Goal: Information Seeking & Learning: Learn about a topic

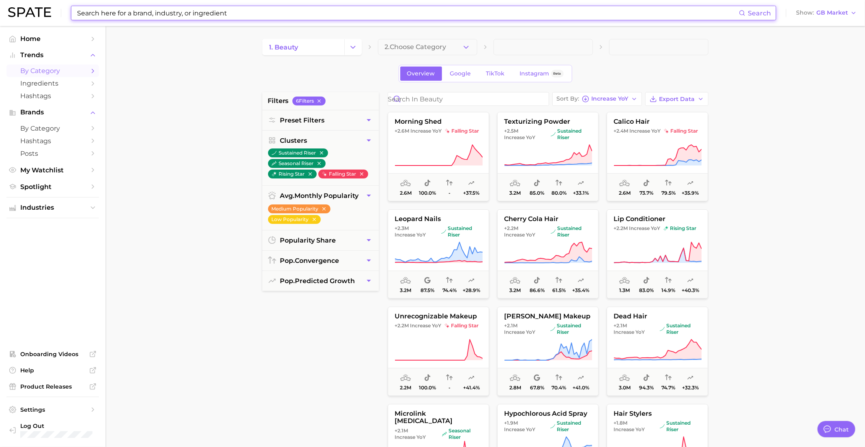
scroll to position [786, 0]
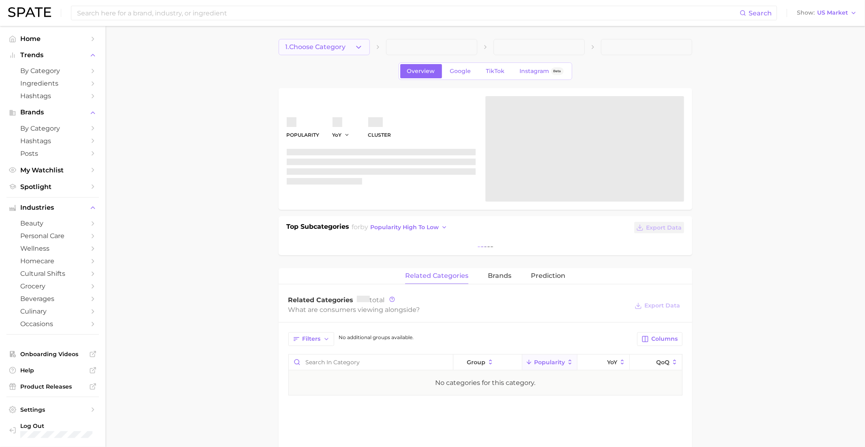
click at [354, 49] on button "1. Choose Category" at bounding box center [324, 47] width 91 height 16
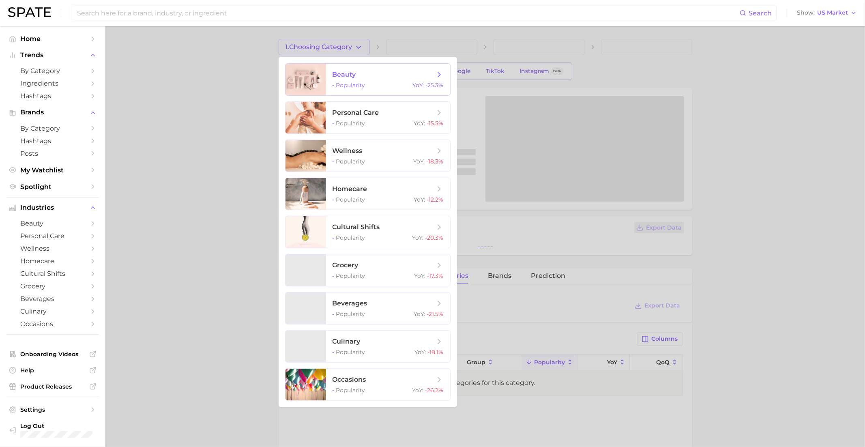
click at [354, 69] on span "beauty - Popularity YoY : -25.3%" at bounding box center [388, 80] width 124 height 32
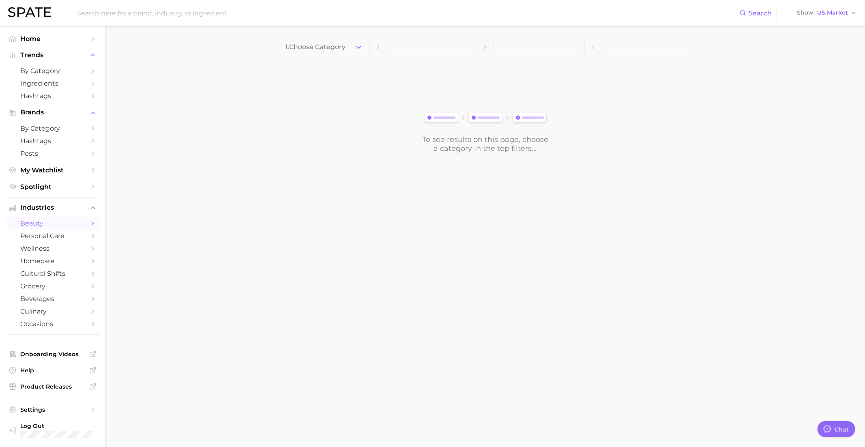
click at [417, 42] on span at bounding box center [431, 47] width 91 height 16
click at [340, 43] on span "1. Choose Category" at bounding box center [316, 46] width 60 height 7
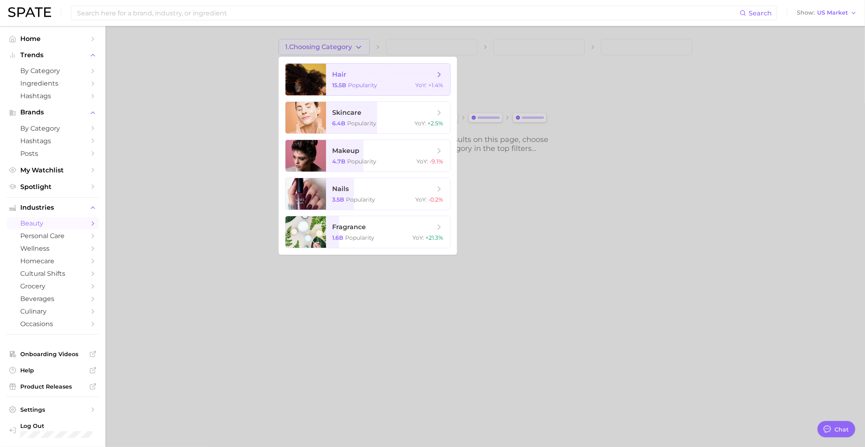
click at [359, 69] on span "hair 15.5b Popularity YoY : +1.4%" at bounding box center [388, 80] width 124 height 32
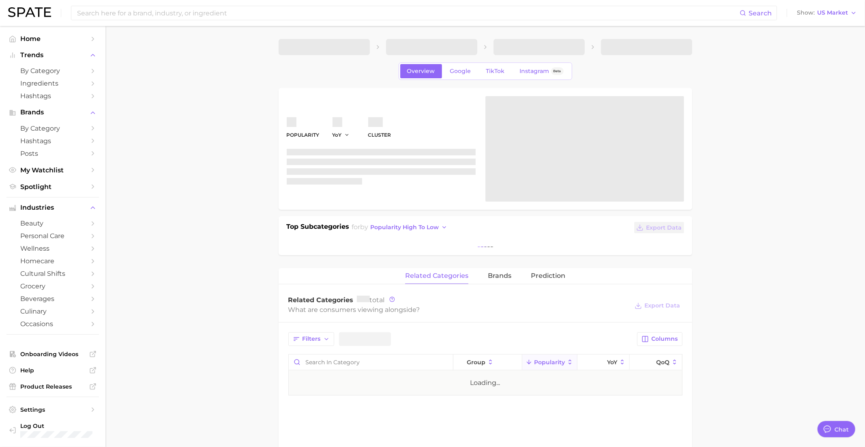
type textarea "x"
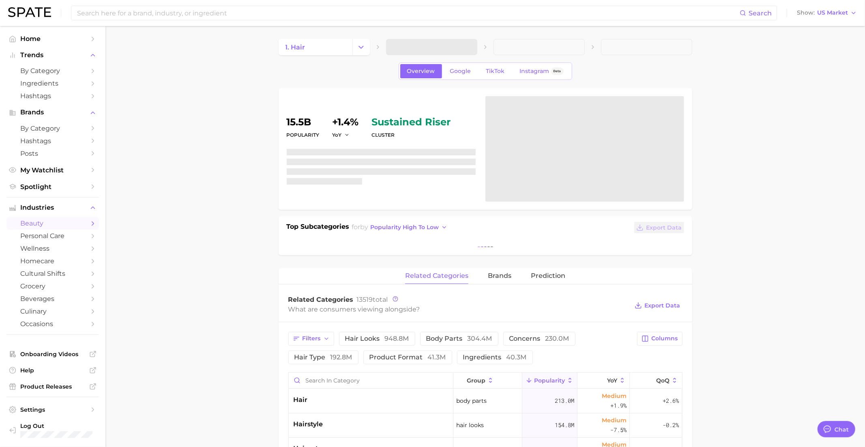
click at [423, 52] on span at bounding box center [431, 47] width 91 height 16
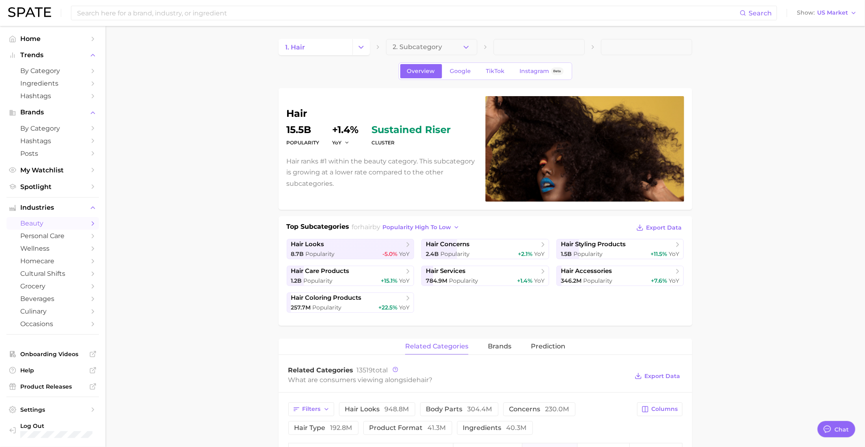
scroll to position [40, 0]
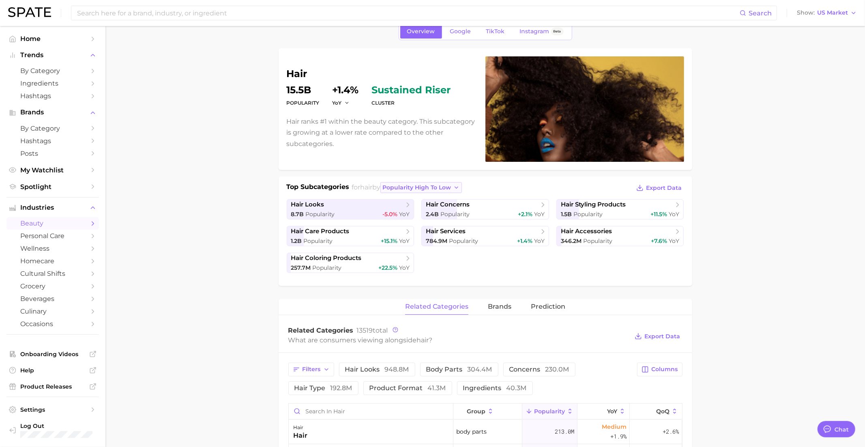
click at [437, 185] on span "popularity high to low" at bounding box center [417, 187] width 69 height 7
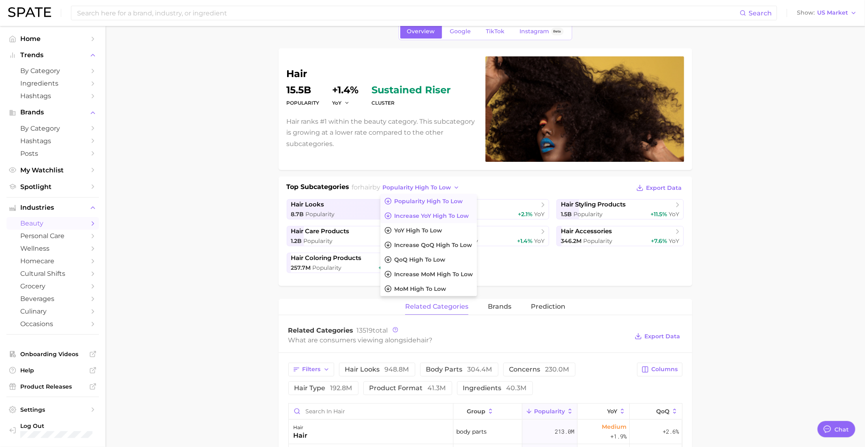
click at [431, 213] on span "Increase YoY high to low" at bounding box center [431, 216] width 75 height 7
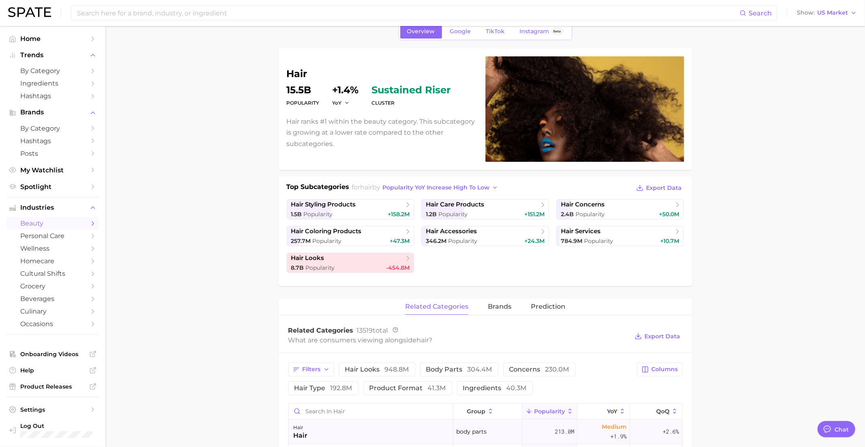
scroll to position [0, 0]
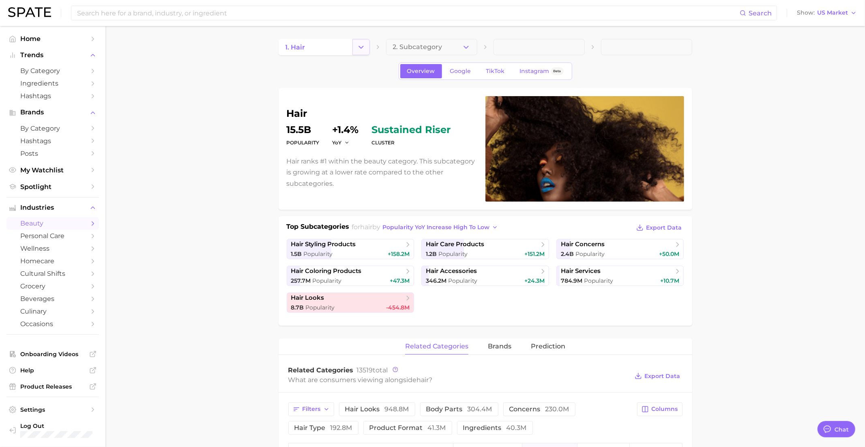
click at [360, 44] on icon "Change Category" at bounding box center [361, 47] width 9 height 9
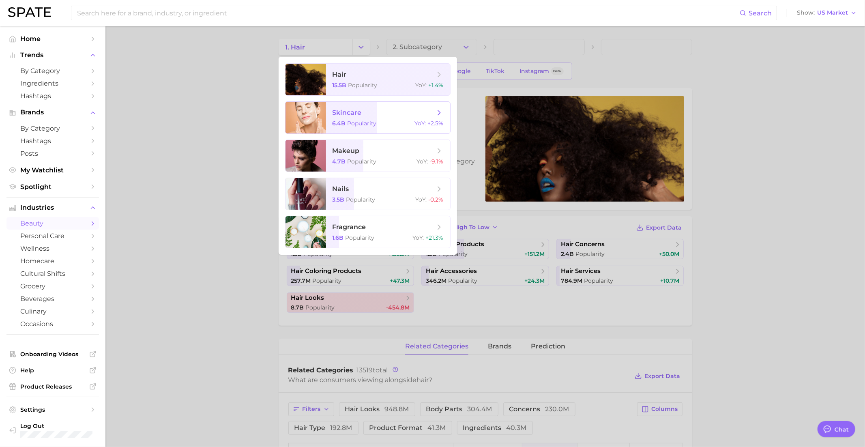
click at [357, 115] on span "skincare" at bounding box center [347, 113] width 29 height 8
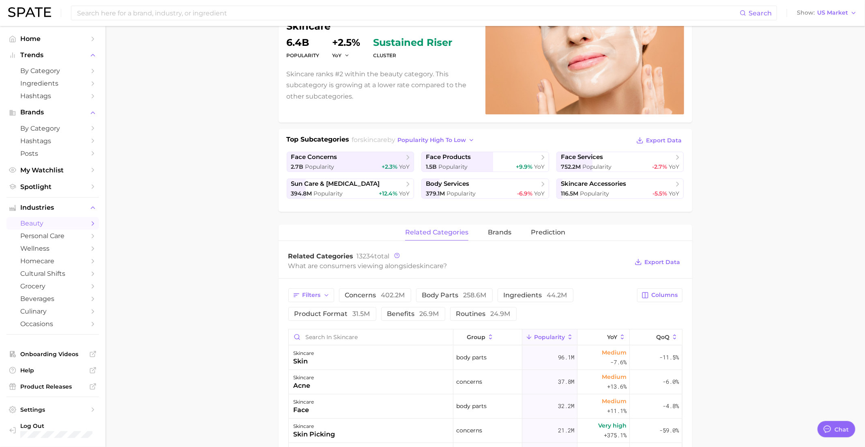
scroll to position [20, 0]
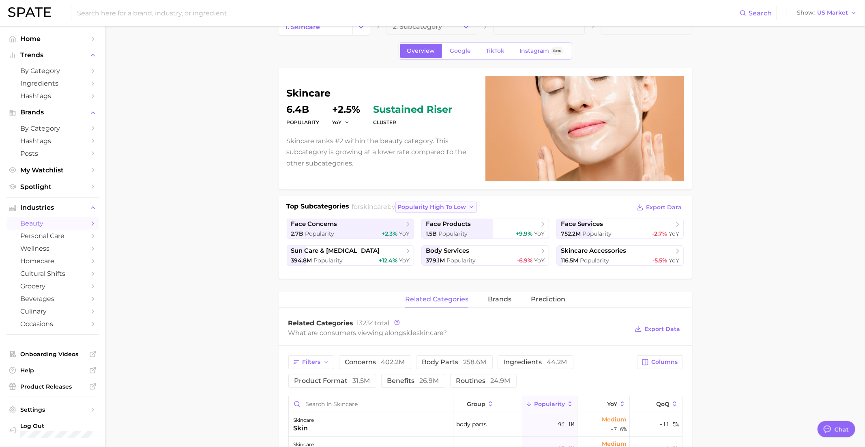
click at [448, 205] on span "popularity high to low" at bounding box center [432, 207] width 69 height 7
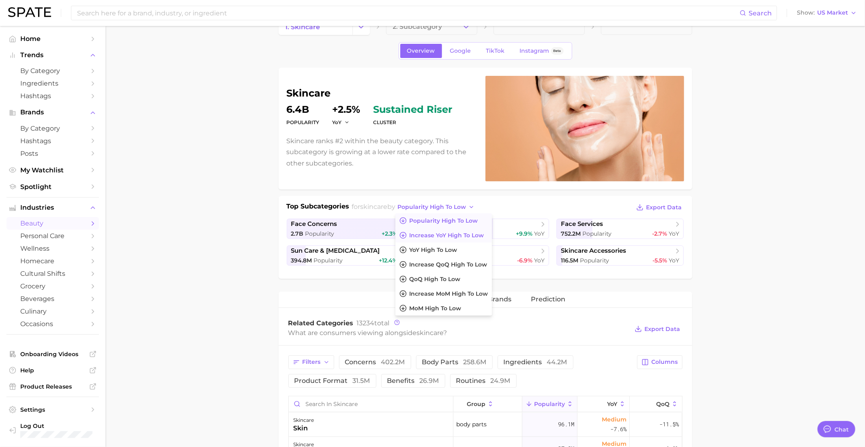
click at [443, 232] on span "Increase YoY high to low" at bounding box center [446, 235] width 75 height 7
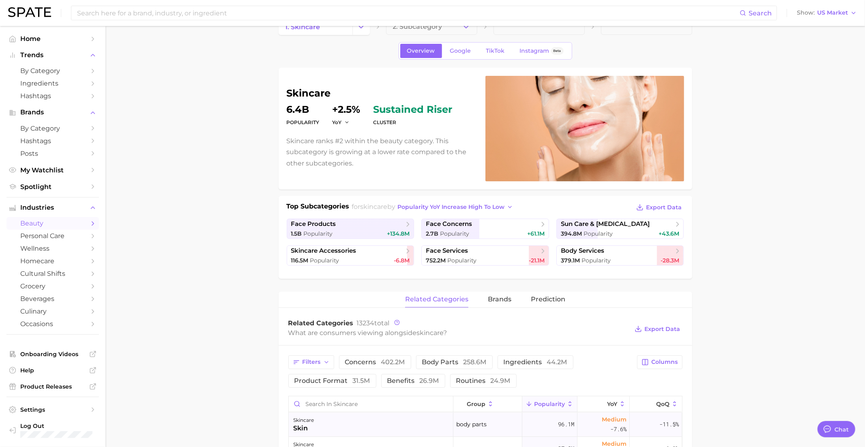
scroll to position [0, 0]
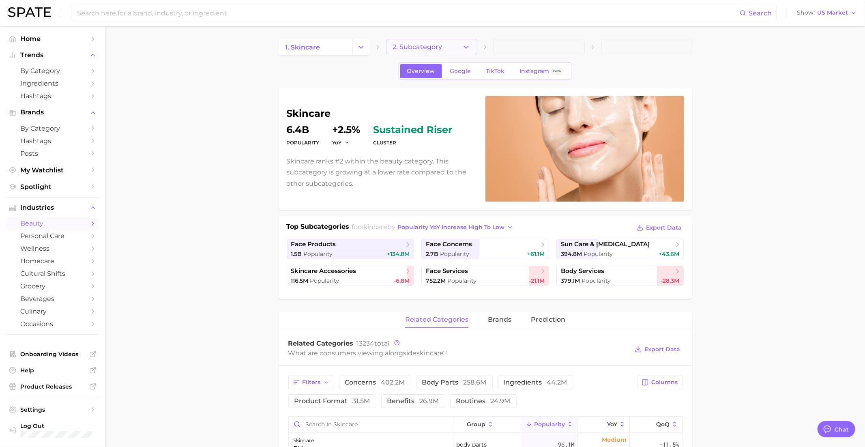
click at [449, 46] on button "2. Subcategory" at bounding box center [431, 47] width 91 height 16
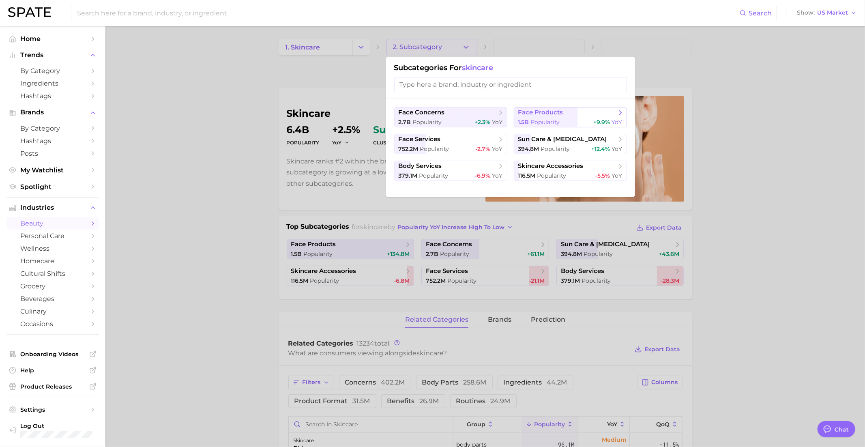
click at [537, 118] on span "1.5b Popularity" at bounding box center [539, 122] width 42 height 8
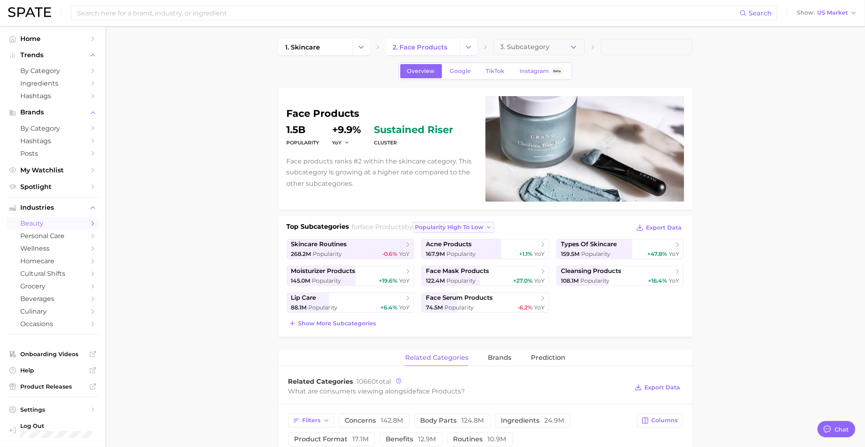
click at [471, 227] on span "popularity high to low" at bounding box center [449, 227] width 69 height 7
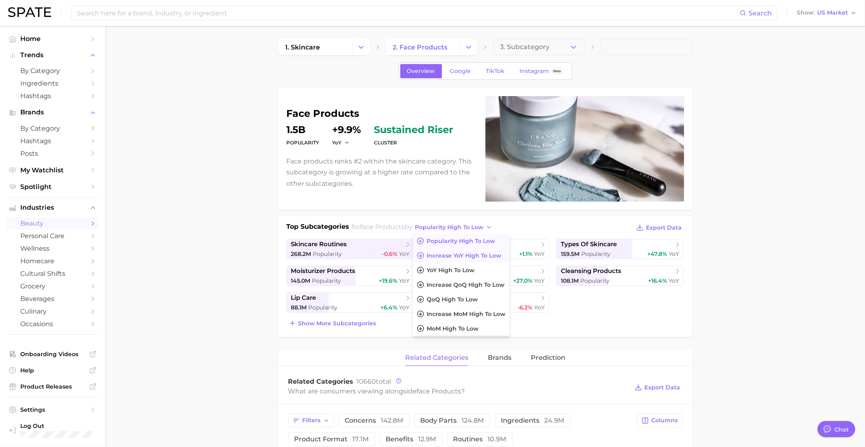
click at [469, 249] on button "Increase YoY high to low" at bounding box center [461, 255] width 97 height 15
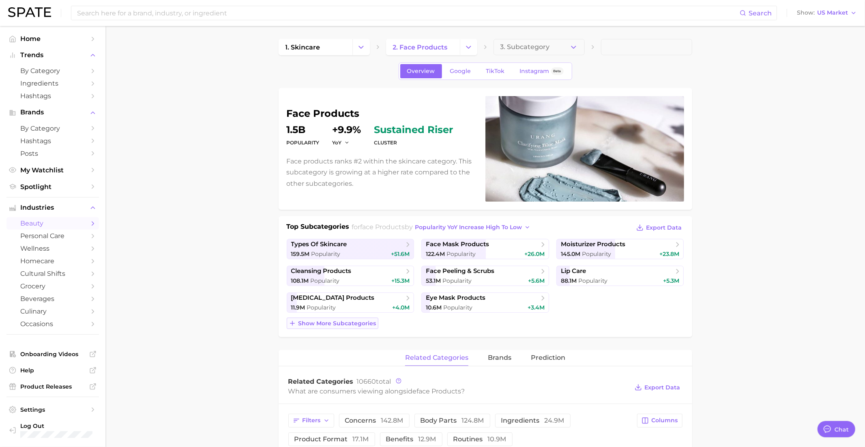
click at [335, 325] on span "Show more subcategories" at bounding box center [338, 323] width 78 height 7
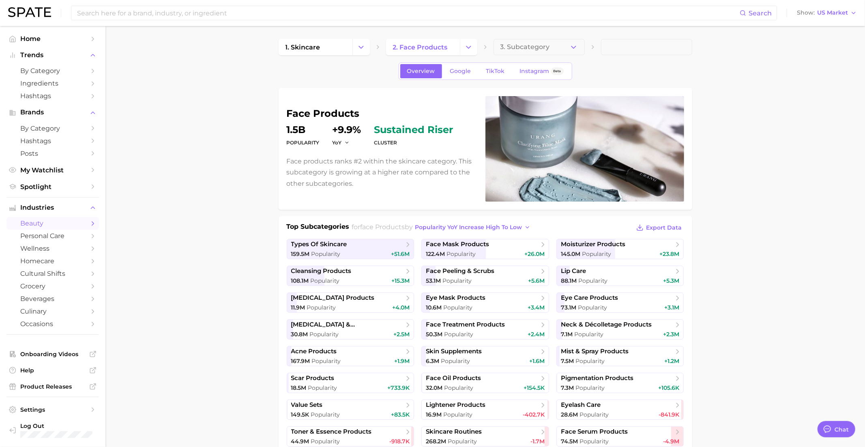
click at [482, 52] on div "1. skincare 2. face products 3. Subcategory" at bounding box center [486, 47] width 414 height 16
click at [469, 48] on icon "Change Category" at bounding box center [468, 47] width 9 height 9
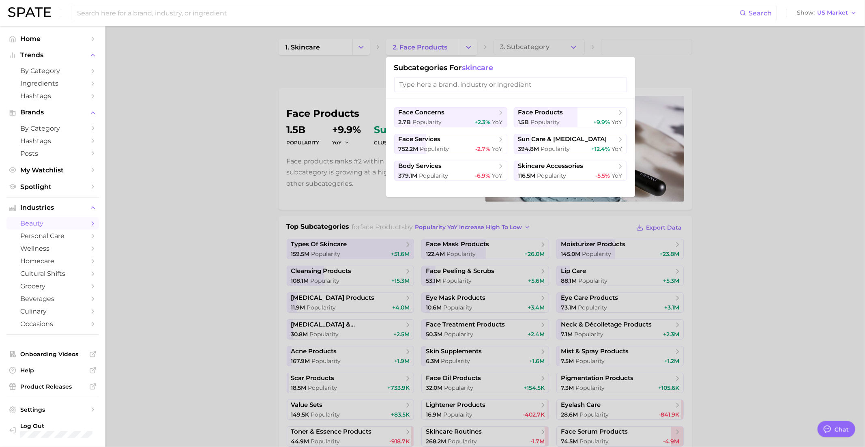
click at [376, 54] on div at bounding box center [432, 223] width 865 height 447
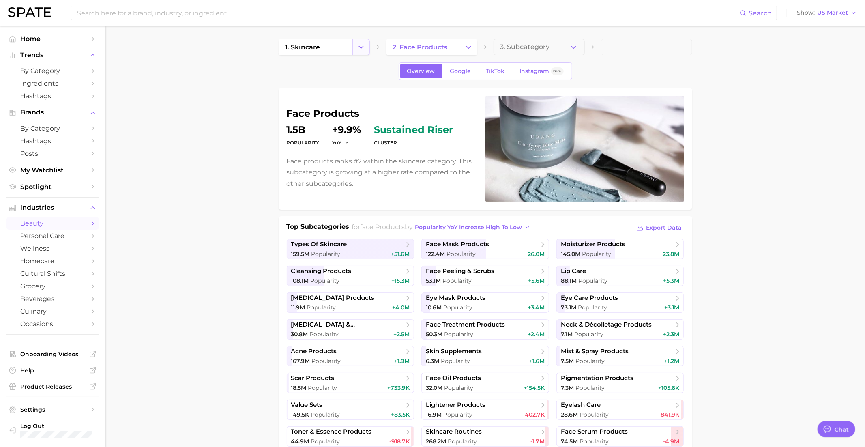
click at [365, 52] on button "Change Category" at bounding box center [361, 47] width 17 height 16
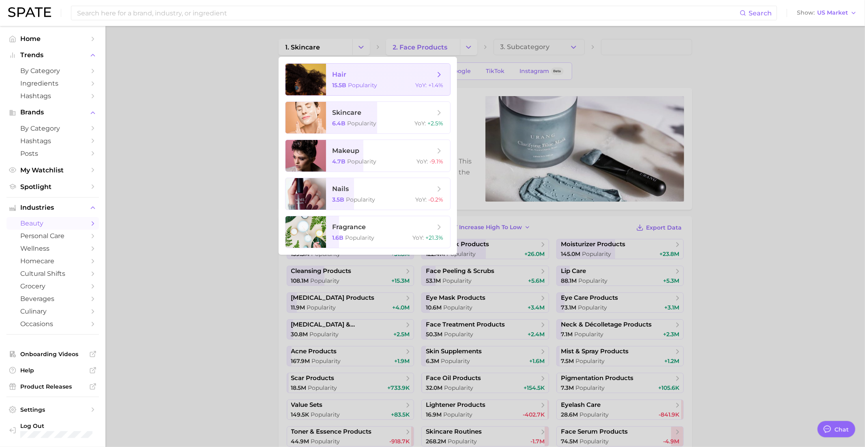
click at [368, 78] on span "hair" at bounding box center [384, 74] width 102 height 9
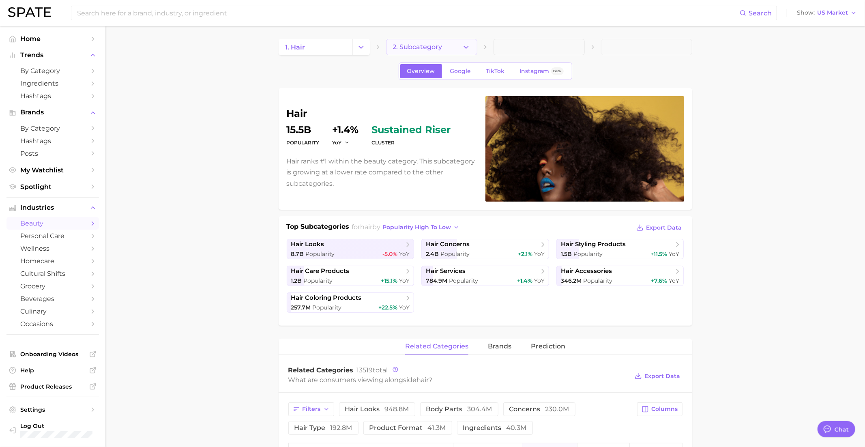
click at [430, 51] on button "2. Subcategory" at bounding box center [431, 47] width 91 height 16
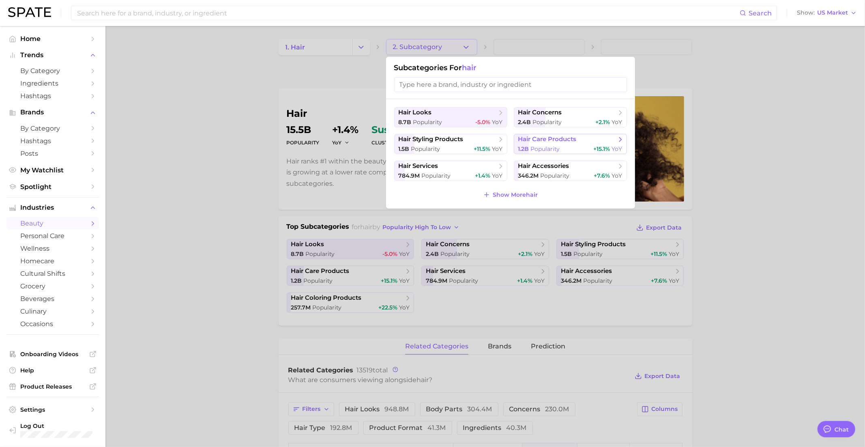
click at [540, 150] on span "Popularity" at bounding box center [545, 148] width 29 height 7
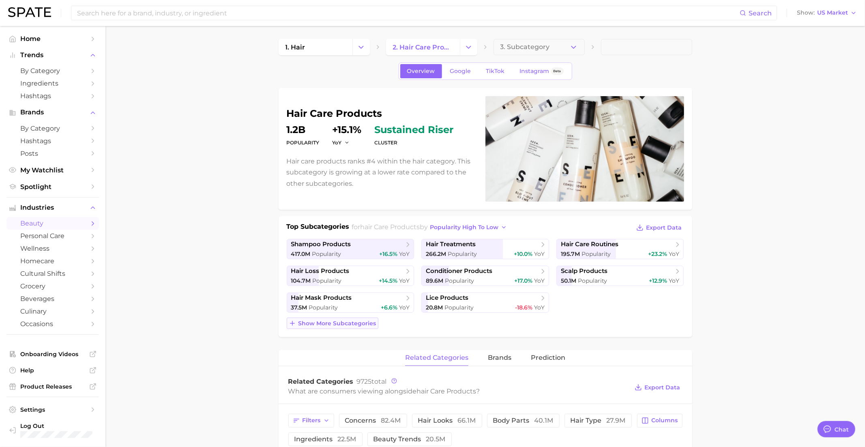
click at [348, 322] on span "Show more subcategories" at bounding box center [338, 323] width 78 height 7
